Goal: Information Seeking & Learning: Learn about a topic

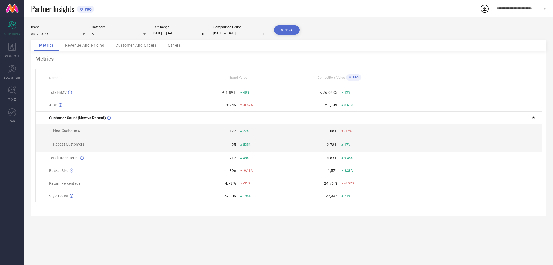
select select "7"
select select "2025"
select select "8"
select select "2025"
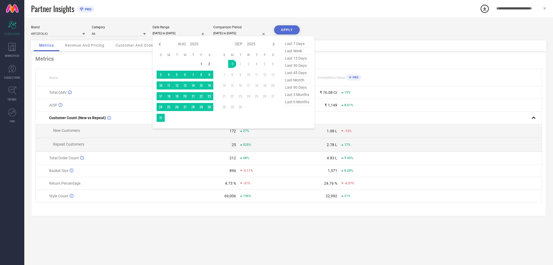
click at [163, 33] on input "[DATE] to [DATE]" at bounding box center [179, 33] width 54 height 6
click at [297, 103] on span "last 6 months" at bounding box center [296, 101] width 27 height 7
type input "[DATE] to [DATE]"
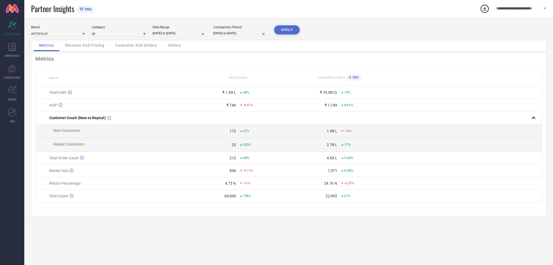
click at [287, 33] on button "APPLY" at bounding box center [287, 29] width 26 height 9
select select "7"
select select "2024"
select select "8"
select select "2024"
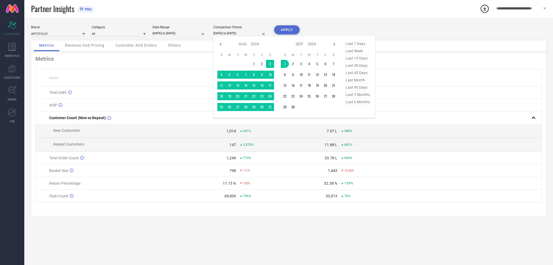
click at [243, 33] on input "[DATE] to [DATE]" at bounding box center [240, 33] width 54 height 6
click at [354, 104] on span "last 6 months" at bounding box center [357, 101] width 27 height 7
type input "[DATE] to [DATE]"
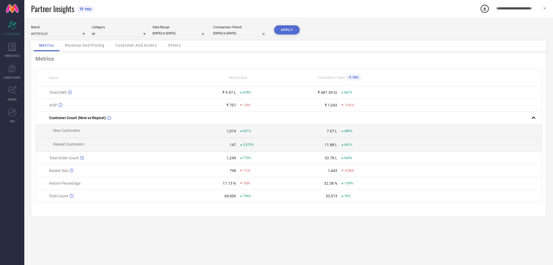
select select "2"
select select "2025"
select select "3"
select select "2025"
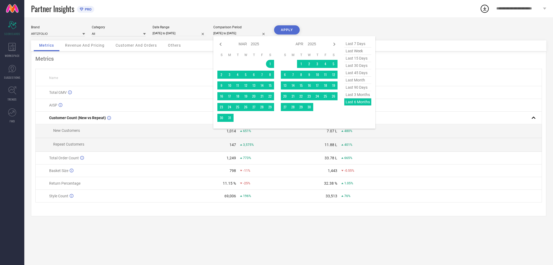
click at [239, 32] on input "[DATE] to [DATE]" at bounding box center [240, 33] width 54 height 6
click at [221, 45] on icon at bounding box center [220, 44] width 6 height 6
select select "1"
select select "2025"
select select "2"
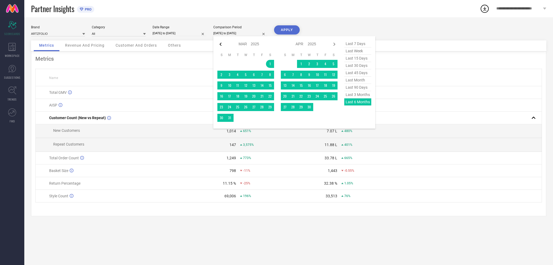
select select "2025"
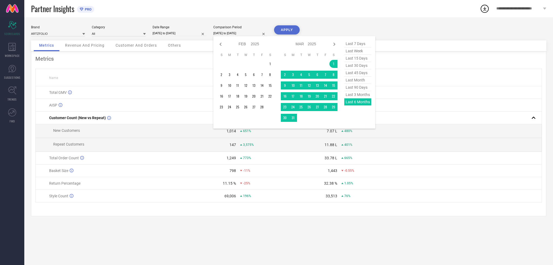
click at [221, 45] on icon at bounding box center [220, 44] width 6 height 6
select select "2025"
select select "1"
select select "2025"
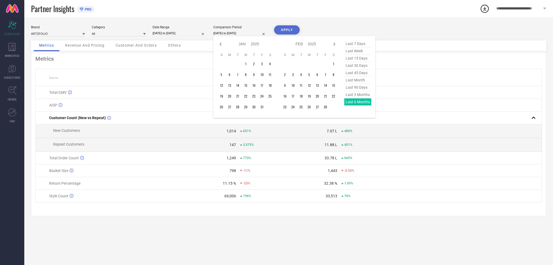
click at [221, 45] on icon at bounding box center [220, 44] width 6 height 6
select select "11"
select select "2024"
select select "2025"
click at [221, 45] on icon at bounding box center [220, 44] width 6 height 6
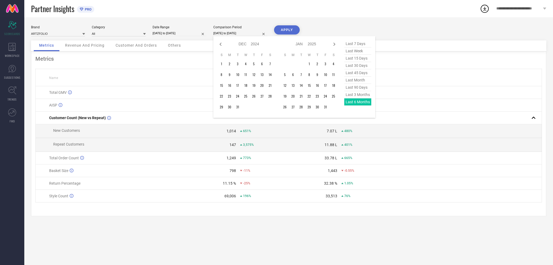
select select "9"
select select "2024"
select select "10"
select select "2024"
type input "After [DATE]"
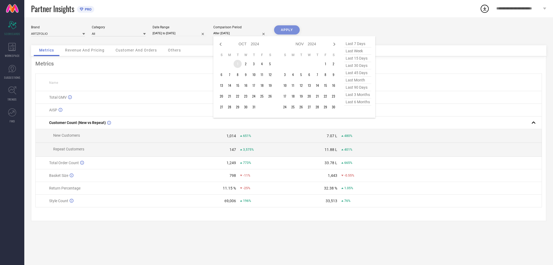
click at [237, 63] on td "1" at bounding box center [237, 64] width 8 height 8
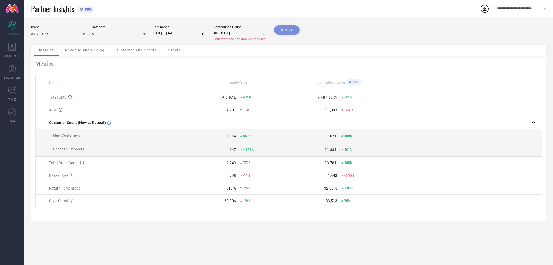
click at [286, 29] on div "APPLY" at bounding box center [287, 35] width 26 height 20
select select "9"
select select "2024"
select select "10"
select select "2024"
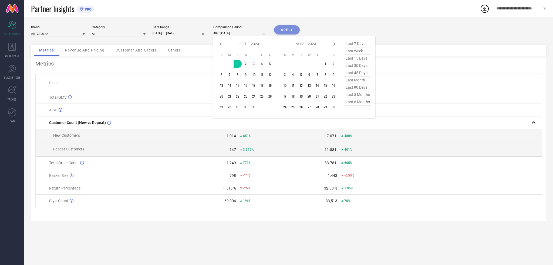
click at [239, 33] on input "After [DATE]" at bounding box center [240, 33] width 54 height 6
click at [337, 45] on icon at bounding box center [334, 44] width 6 height 6
select select "10"
select select "2024"
select select "11"
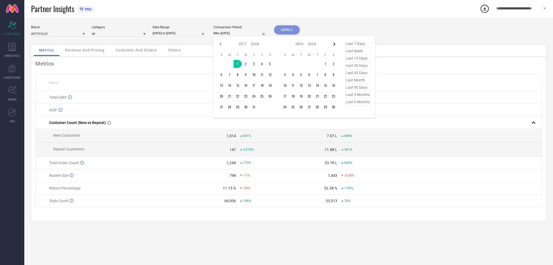
select select "2024"
click at [337, 45] on icon at bounding box center [334, 44] width 6 height 6
select select "11"
select select "2024"
select select "2025"
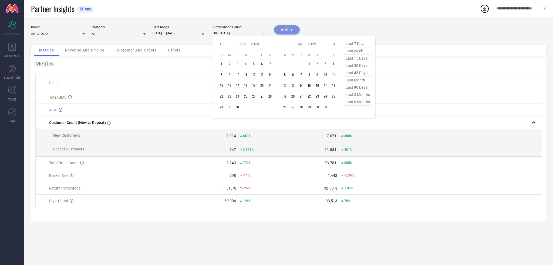
click at [337, 45] on icon at bounding box center [334, 44] width 6 height 6
select select "2025"
select select "1"
select select "2025"
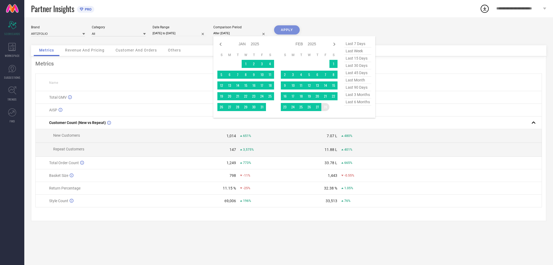
type input "[DATE] to [DATE]"
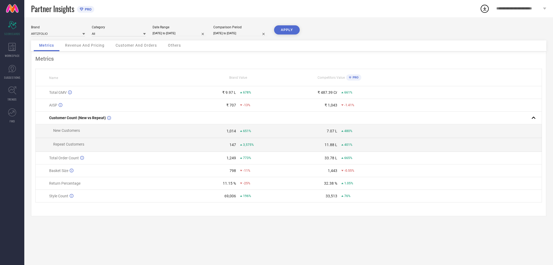
select select "9"
select select "2024"
select select "10"
select select "2024"
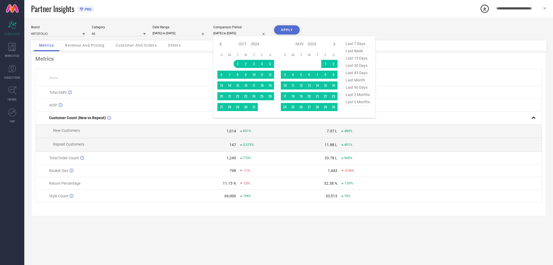
click at [219, 32] on input "[DATE] to [DATE]" at bounding box center [240, 33] width 54 height 6
click at [221, 41] on icon at bounding box center [220, 44] width 6 height 6
select select "8"
select select "2024"
select select "9"
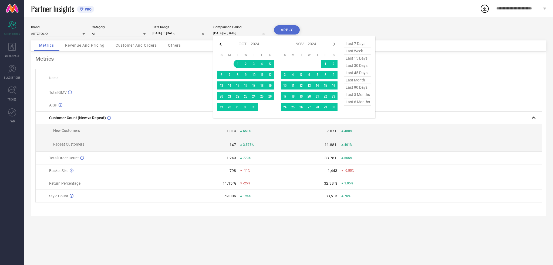
select select "2024"
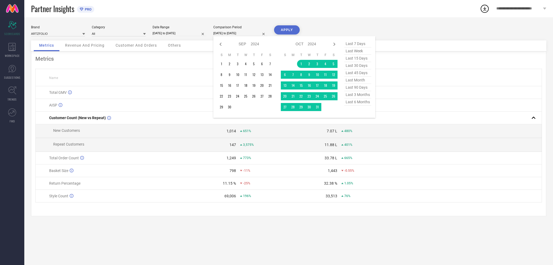
click at [221, 41] on icon at bounding box center [220, 44] width 6 height 6
select select "7"
select select "2024"
select select "8"
select select "2024"
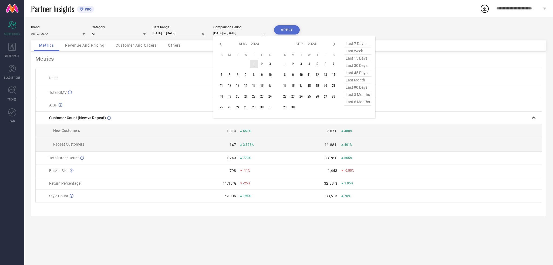
type input "After [DATE]"
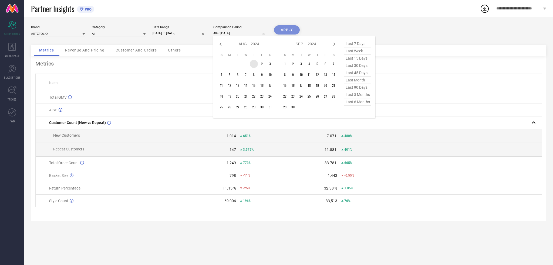
click at [253, 64] on td "1" at bounding box center [254, 64] width 8 height 8
click at [332, 45] on icon at bounding box center [334, 44] width 6 height 6
select select "8"
select select "2024"
select select "9"
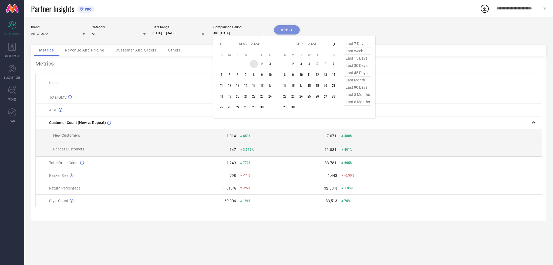
select select "2024"
click at [332, 45] on icon at bounding box center [334, 44] width 6 height 6
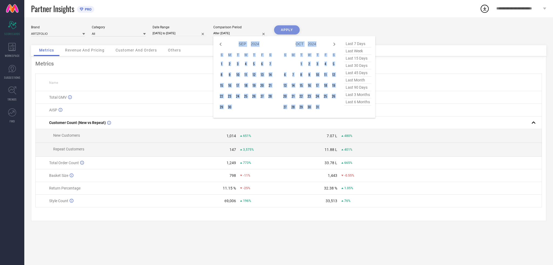
select select "9"
select select "2024"
select select "10"
select select "2024"
click at [332, 45] on icon at bounding box center [334, 44] width 6 height 6
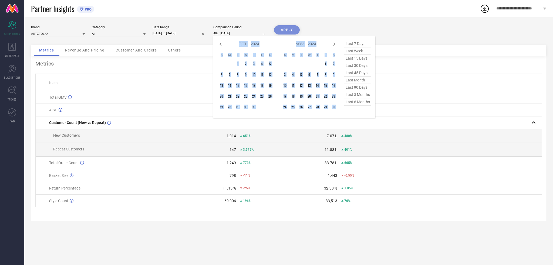
select select "11"
select select "2024"
select select "2025"
click at [332, 45] on icon at bounding box center [334, 44] width 6 height 6
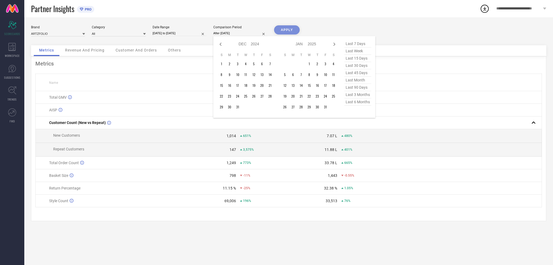
select select "2025"
select select "1"
select select "2025"
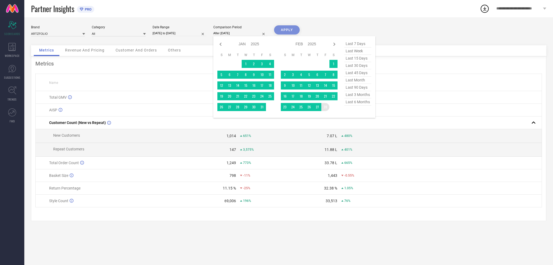
type input "[DATE] to [DATE]"
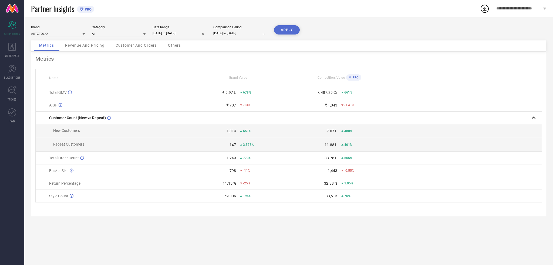
click at [282, 32] on button "APPLY" at bounding box center [287, 29] width 26 height 9
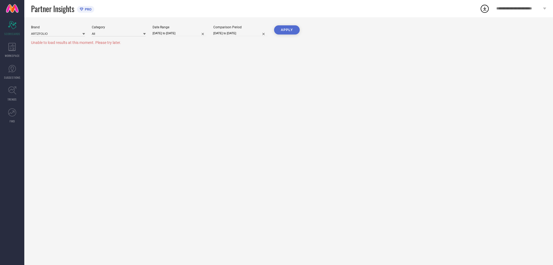
click at [286, 31] on button "APPLY" at bounding box center [287, 29] width 26 height 9
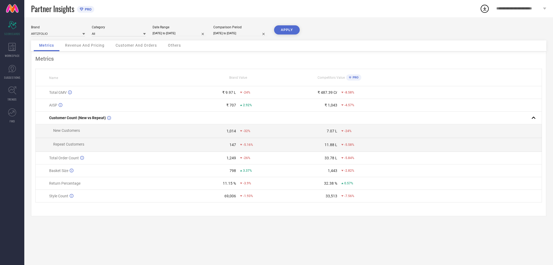
click at [95, 48] on div "Revenue And Pricing" at bounding box center [85, 45] width 50 height 11
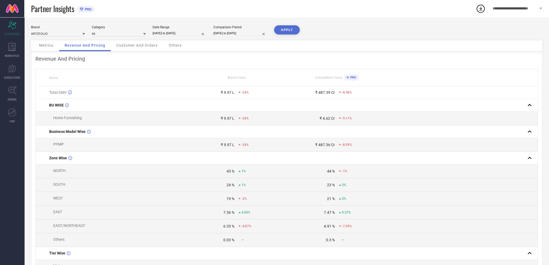
click at [134, 46] on span "Customer And Orders" at bounding box center [136, 45] width 41 height 4
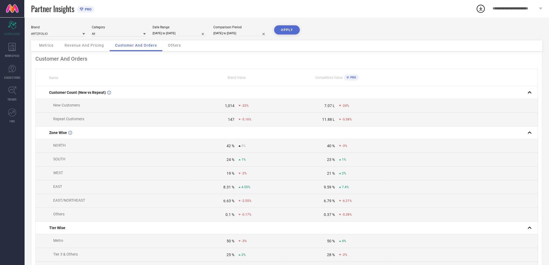
click at [178, 47] on span "Others" at bounding box center [174, 45] width 13 height 4
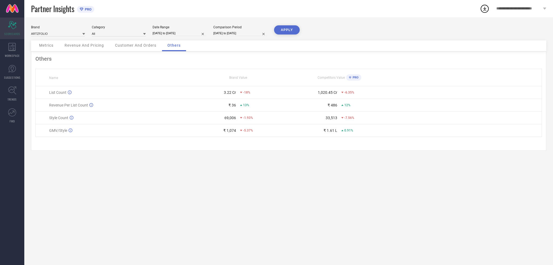
click at [13, 30] on div "Scorecard SCORECARDS" at bounding box center [12, 29] width 24 height 22
click at [11, 49] on icon at bounding box center [12, 47] width 8 height 8
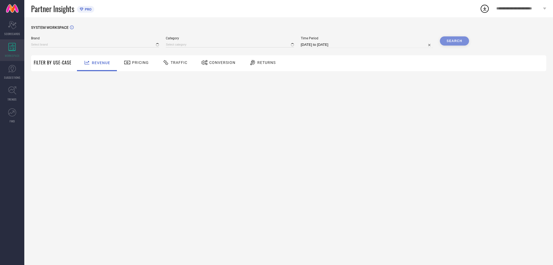
type input "ARTZFOLIO"
type input "All"
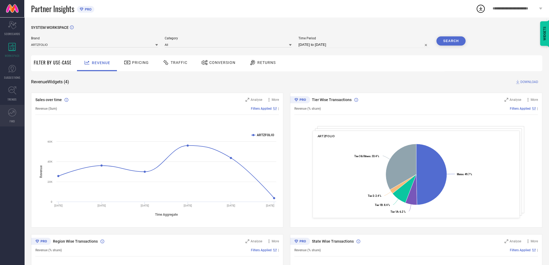
click at [14, 120] on span "FWD" at bounding box center [12, 121] width 5 height 4
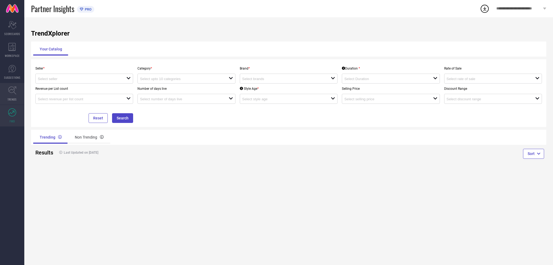
click at [15, 97] on link "TRENDS" at bounding box center [12, 94] width 24 height 22
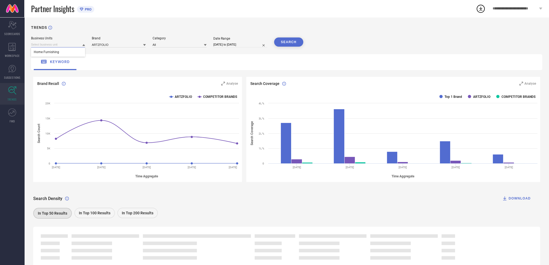
click at [59, 43] on input at bounding box center [58, 45] width 54 height 6
click at [52, 43] on input at bounding box center [58, 45] width 54 height 6
click at [11, 80] on link "SUGGESTIONS" at bounding box center [12, 72] width 24 height 22
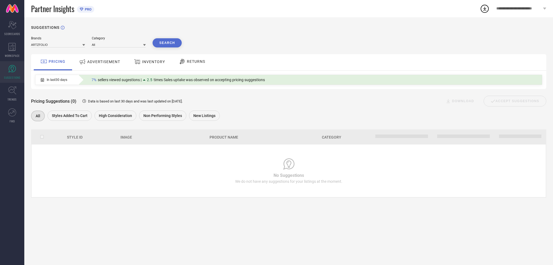
click at [112, 64] on span "ADVERTISEMENT" at bounding box center [103, 62] width 33 height 4
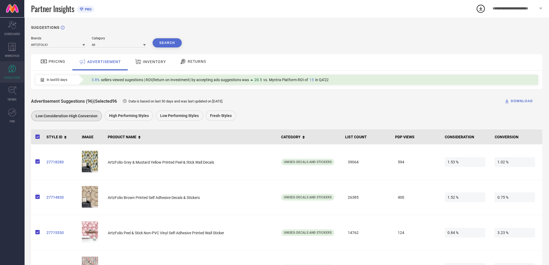
click at [186, 60] on div at bounding box center [183, 61] width 8 height 6
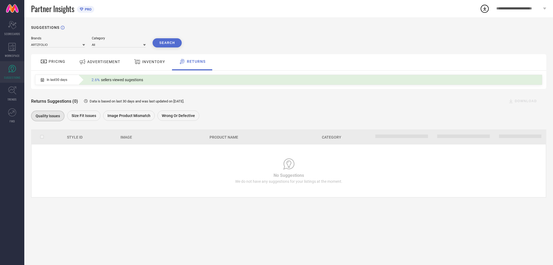
click at [149, 62] on span "INVENTORY" at bounding box center [153, 62] width 23 height 4
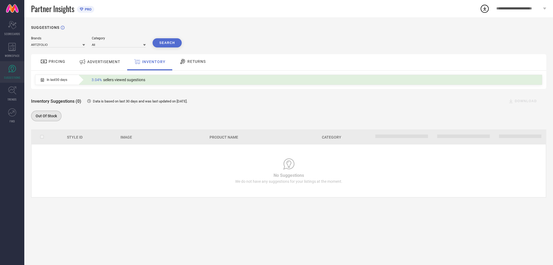
click at [60, 62] on span "PRICING" at bounding box center [57, 61] width 17 height 4
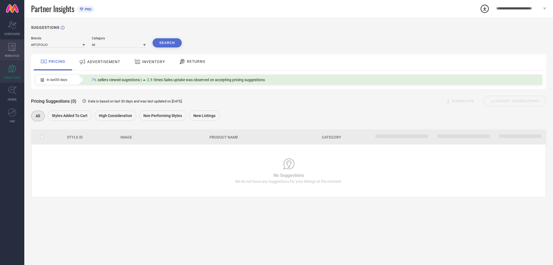
click at [14, 47] on icon at bounding box center [12, 47] width 8 height 8
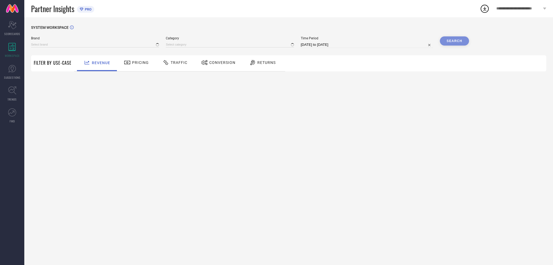
type input "ARTZFOLIO"
type input "All"
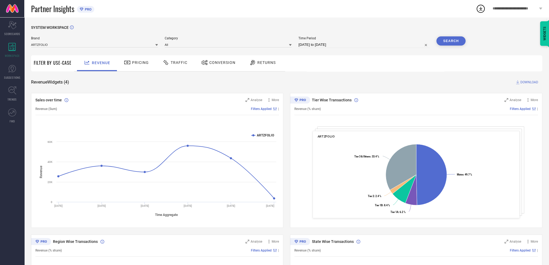
click at [362, 129] on div "Tier Wise Transactions Analyse More Revenue (% share) Filters Applied | ARTZFOL…" at bounding box center [416, 160] width 252 height 135
click at [532, 100] on span "More" at bounding box center [533, 100] width 7 height 4
click at [516, 99] on span "Analyse" at bounding box center [515, 100] width 12 height 4
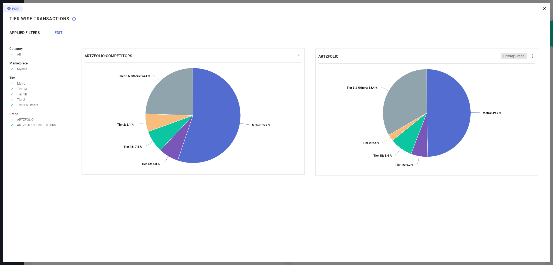
click at [57, 33] on span "EDIT" at bounding box center [59, 32] width 8 height 4
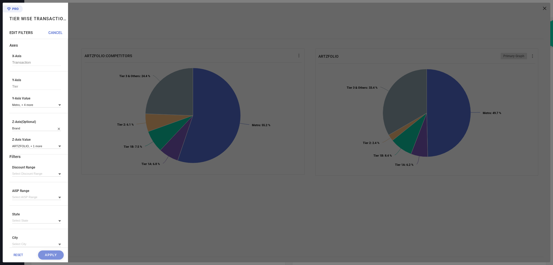
click at [58, 106] on icon at bounding box center [59, 105] width 3 height 3
click at [57, 34] on span "CANCEL" at bounding box center [55, 32] width 14 height 4
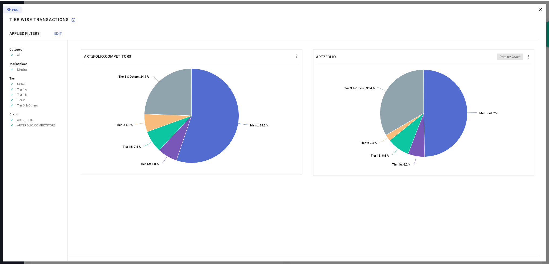
scroll to position [0, 0]
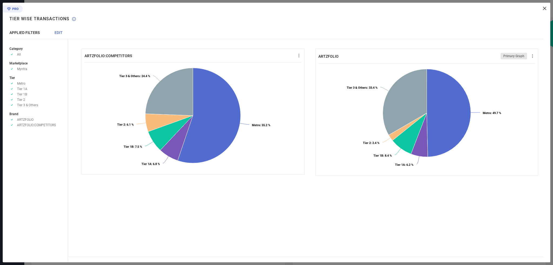
click at [545, 7] on icon at bounding box center [544, 8] width 3 height 3
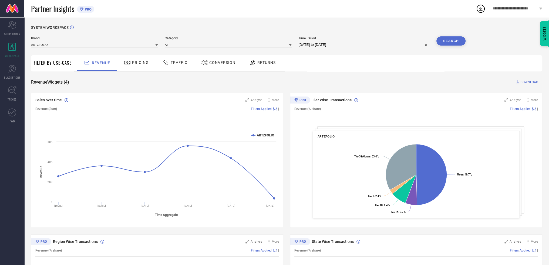
click at [141, 63] on span "Pricing" at bounding box center [140, 62] width 17 height 4
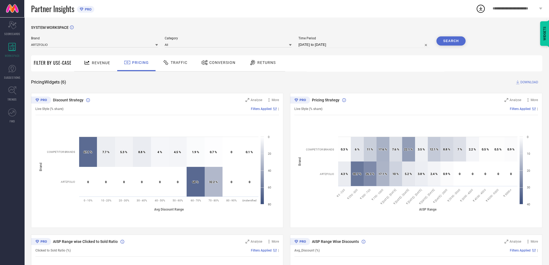
click at [266, 59] on div "Returns" at bounding box center [262, 62] width 29 height 9
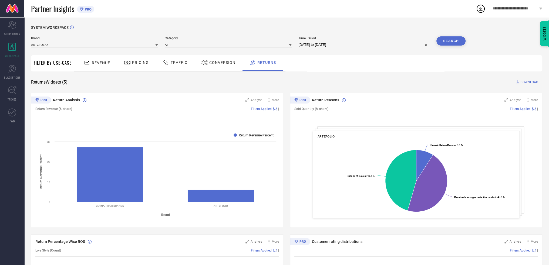
click at [217, 63] on span "Conversion" at bounding box center [222, 62] width 26 height 4
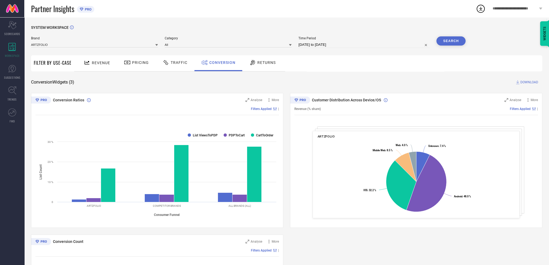
click at [174, 67] on div "Traffic" at bounding box center [175, 62] width 28 height 9
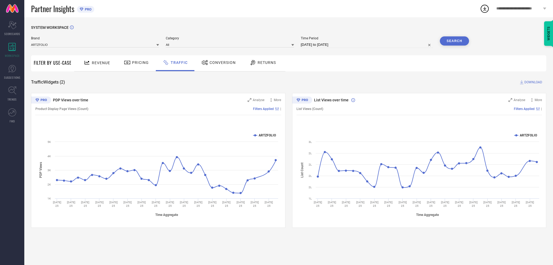
click at [134, 64] on span "Pricing" at bounding box center [140, 62] width 17 height 4
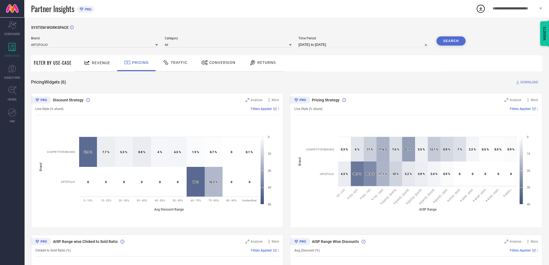
click at [95, 61] on span "Revenue" at bounding box center [101, 63] width 18 height 4
